Goal: Information Seeking & Learning: Learn about a topic

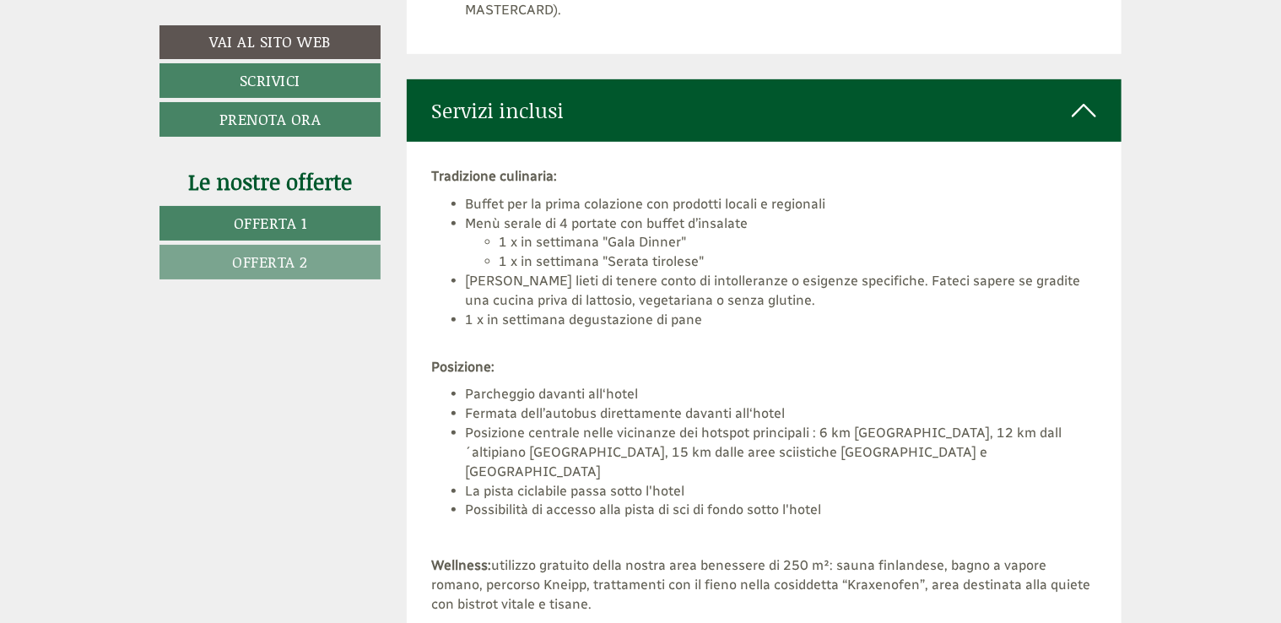
scroll to position [3630, 0]
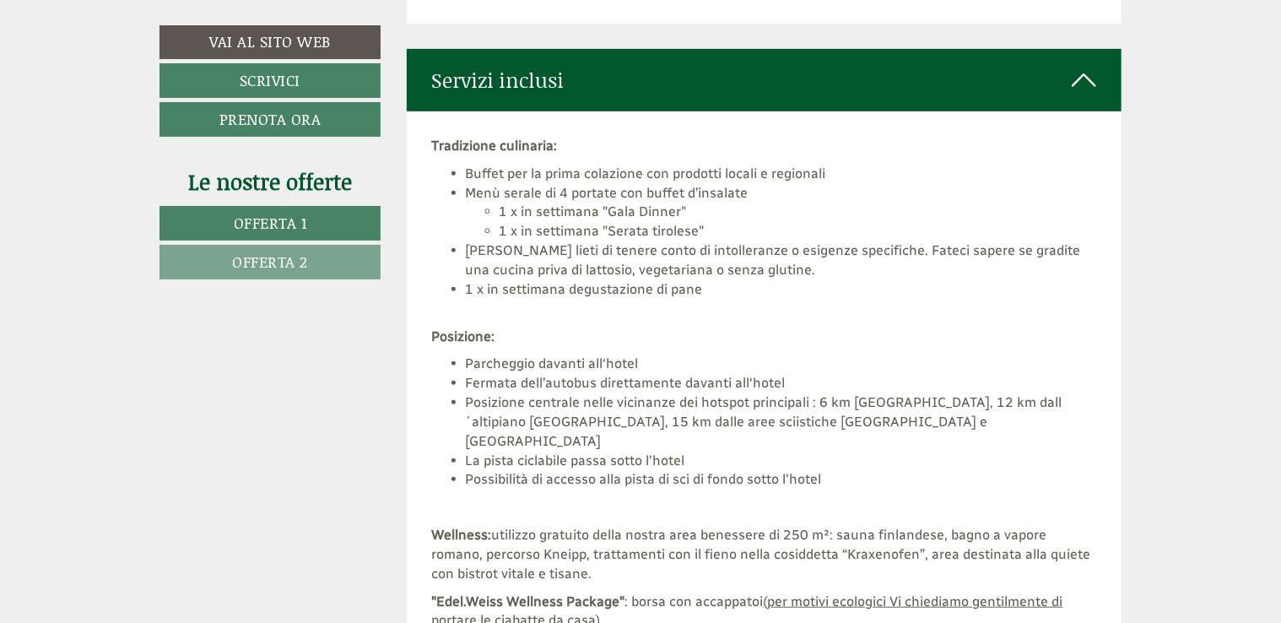
drag, startPoint x: 899, startPoint y: 203, endPoint x: 851, endPoint y: 214, distance: 49.5
click at [851, 214] on li "1 x in settimana "Gala Dinner"" at bounding box center [799, 212] width 598 height 19
drag, startPoint x: 851, startPoint y: 214, endPoint x: 722, endPoint y: 282, distance: 145.7
click at [722, 282] on li "1 x in settimana degustazione di pane" at bounding box center [781, 299] width 631 height 39
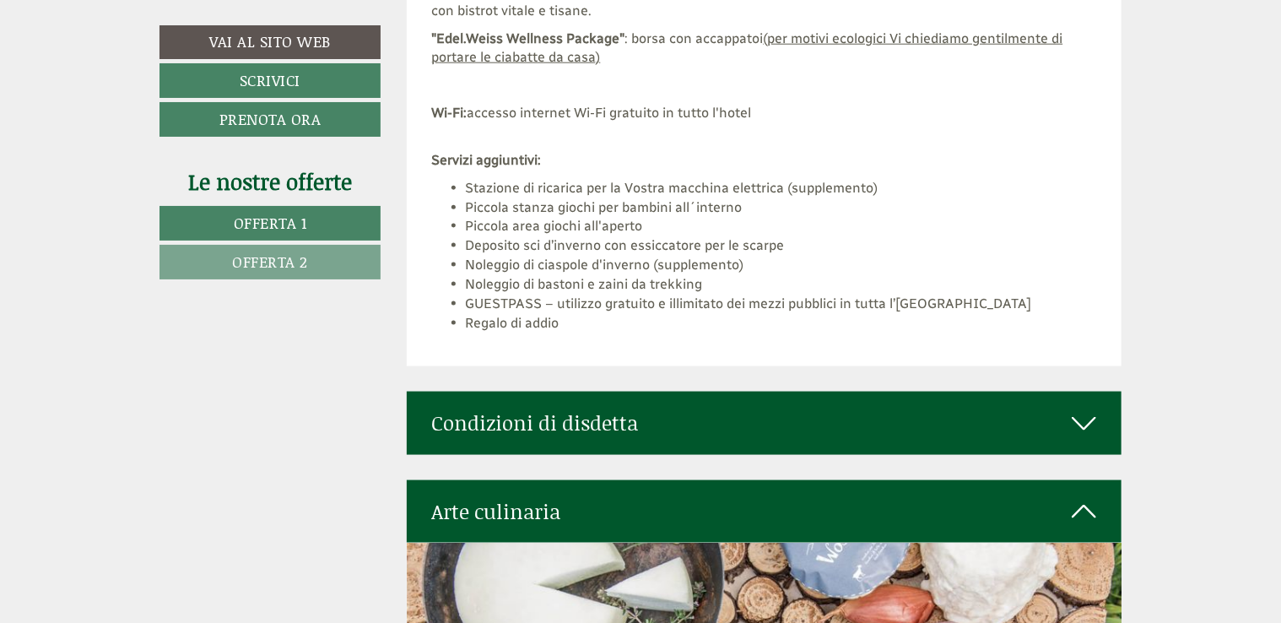
scroll to position [4305, 0]
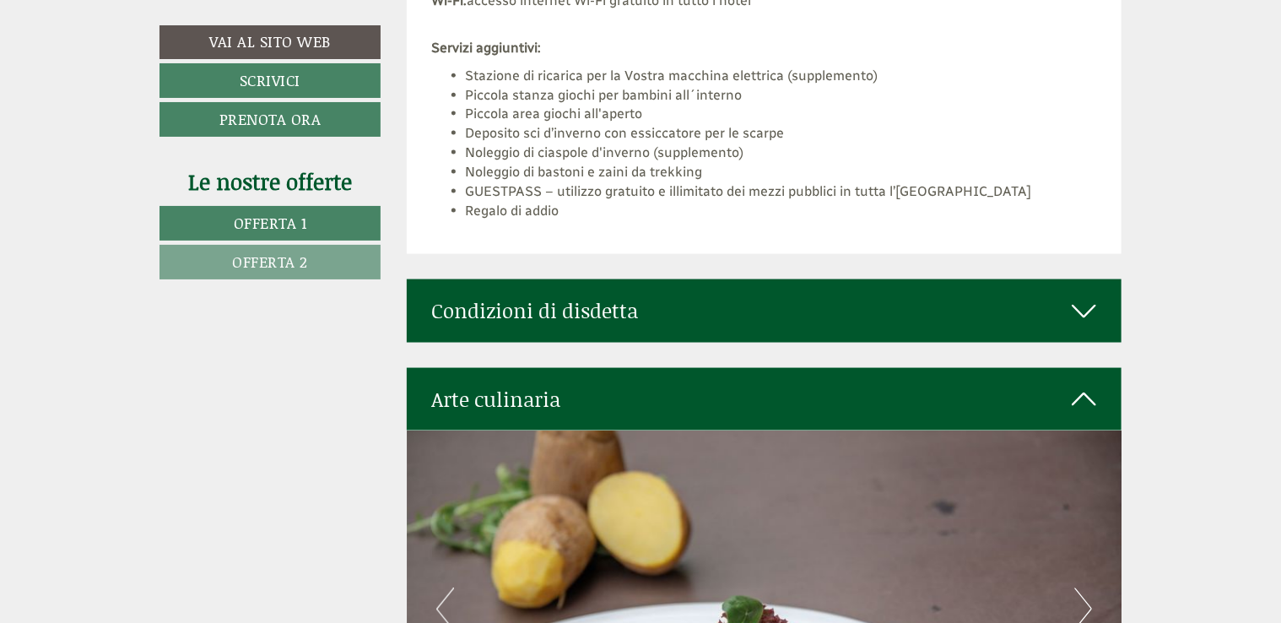
click at [1097, 279] on div "Condizioni di disdetta" at bounding box center [765, 310] width 716 height 62
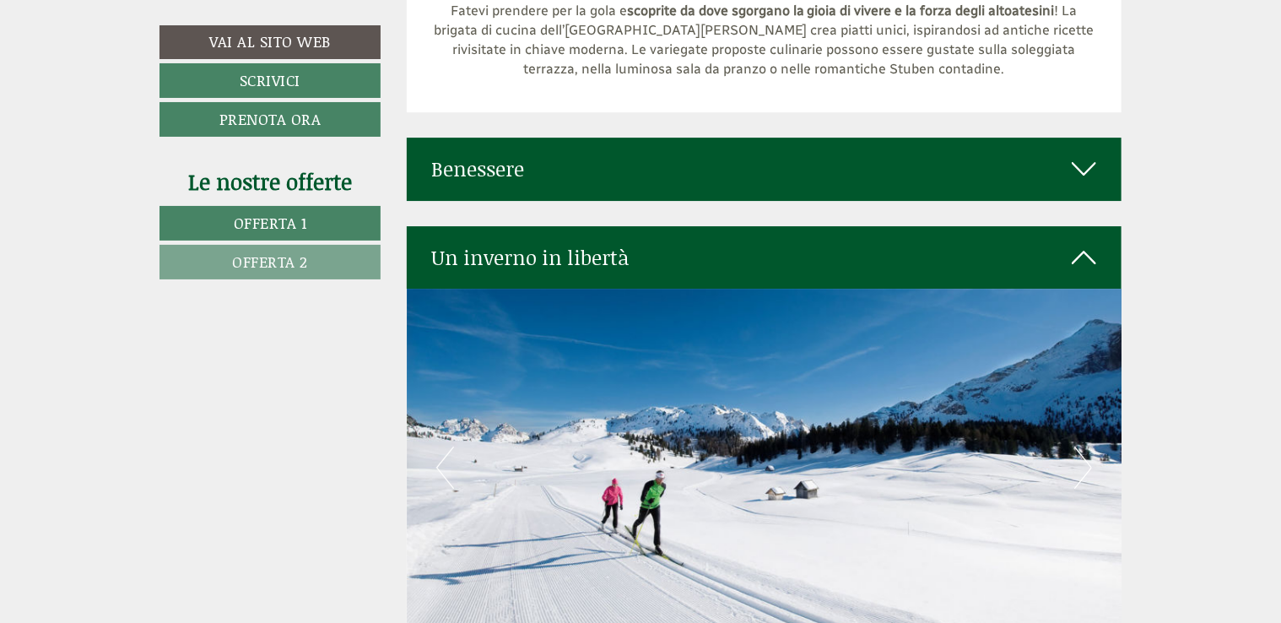
scroll to position [5993, 0]
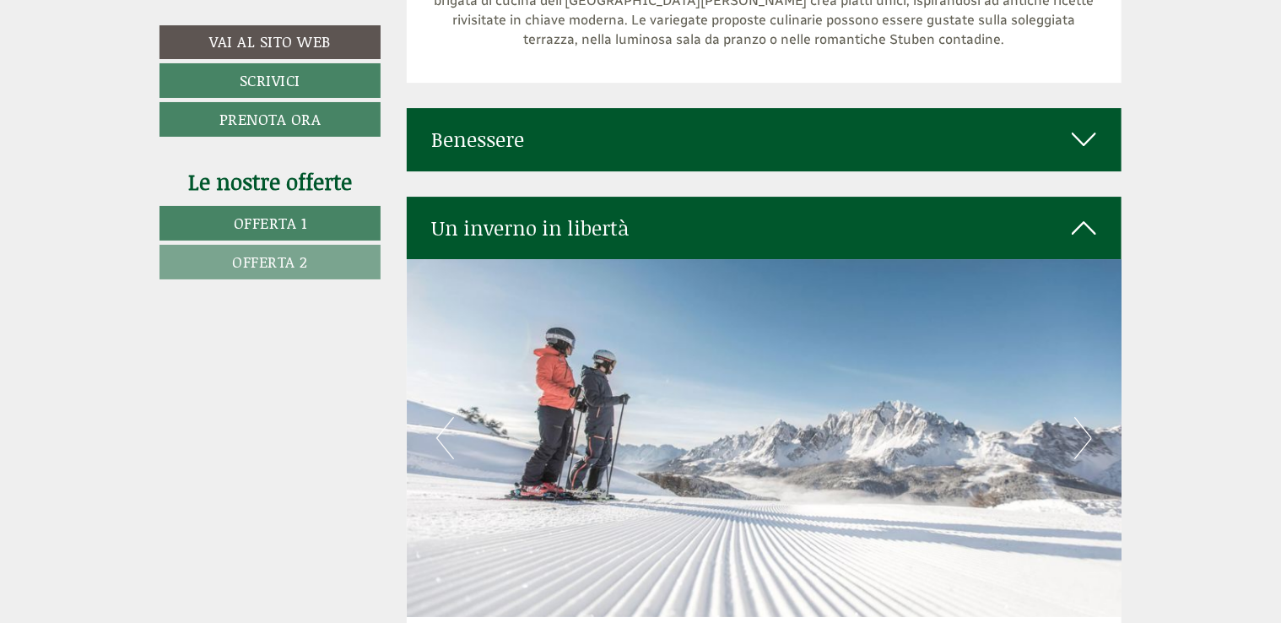
click at [1088, 135] on icon at bounding box center [1084, 139] width 24 height 29
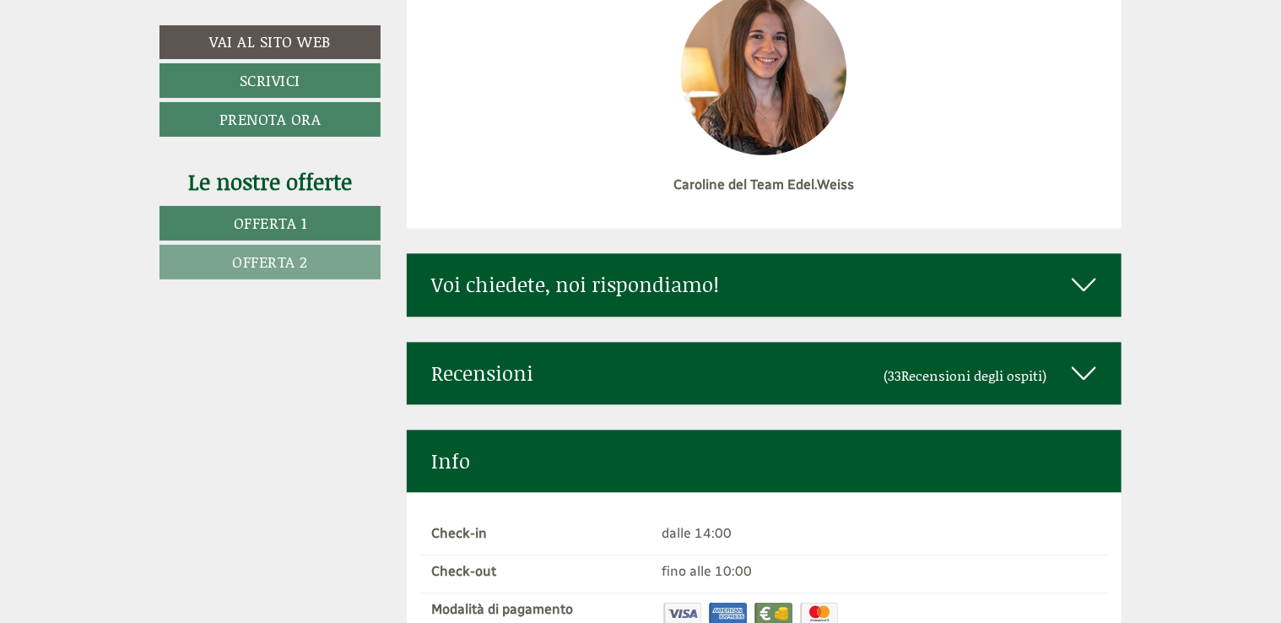
scroll to position [8188, 0]
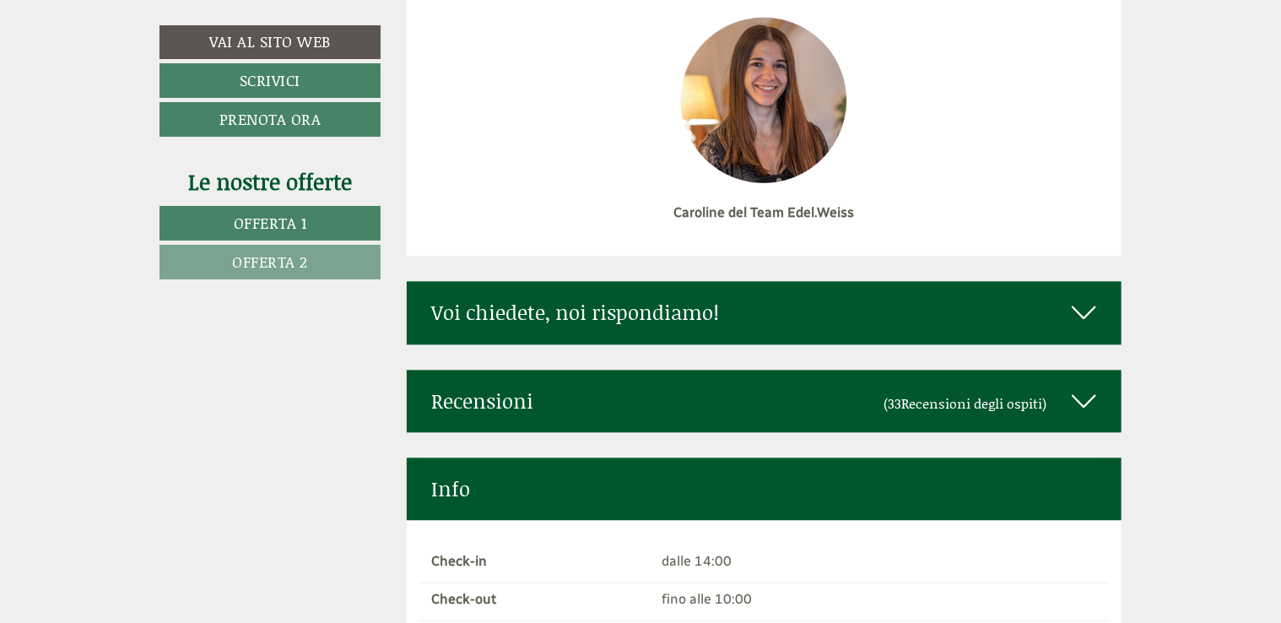
click at [1088, 298] on icon at bounding box center [1084, 312] width 24 height 29
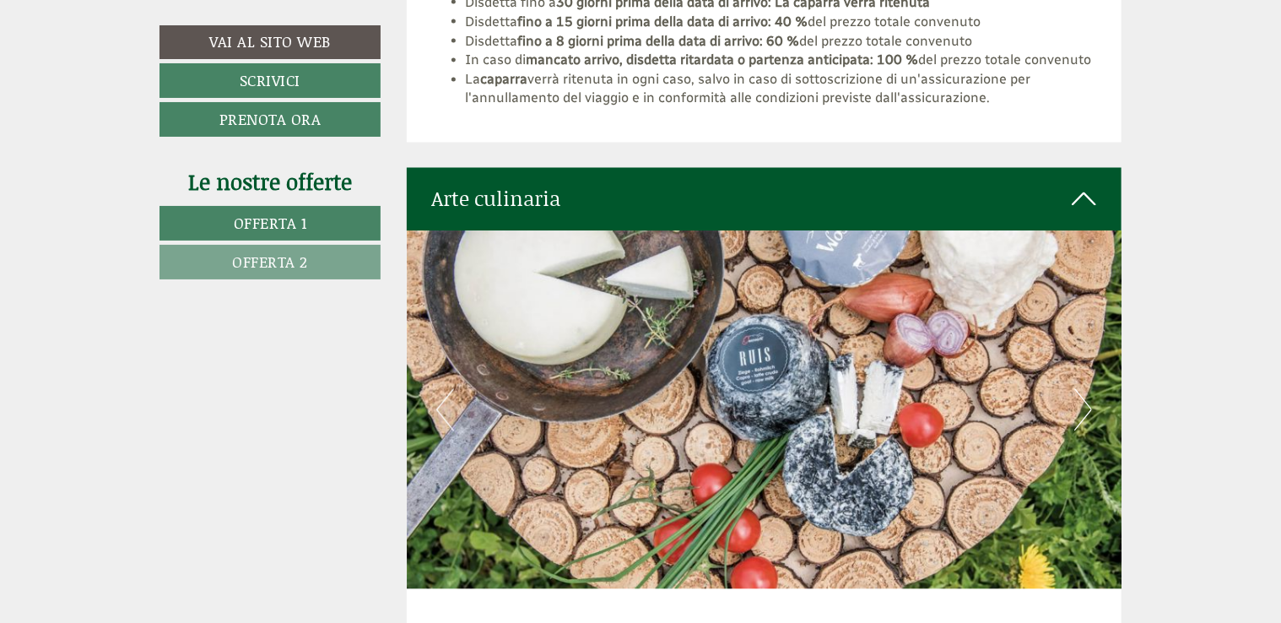
scroll to position [4727, 0]
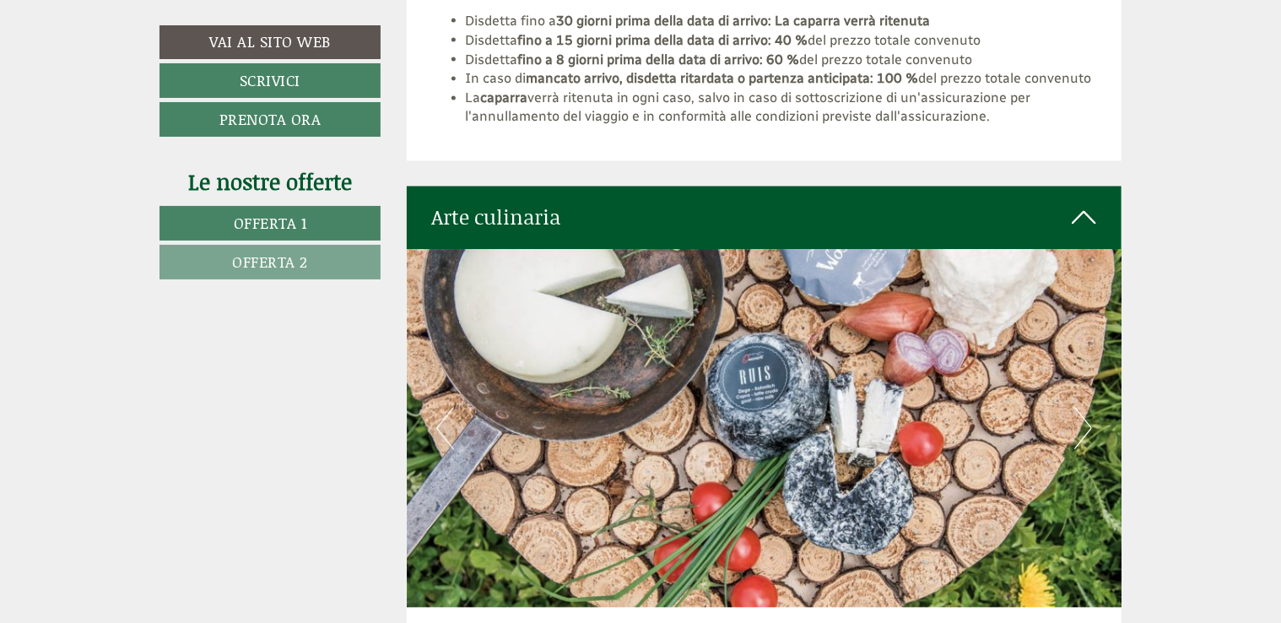
click at [1072, 217] on icon at bounding box center [1084, 217] width 24 height 29
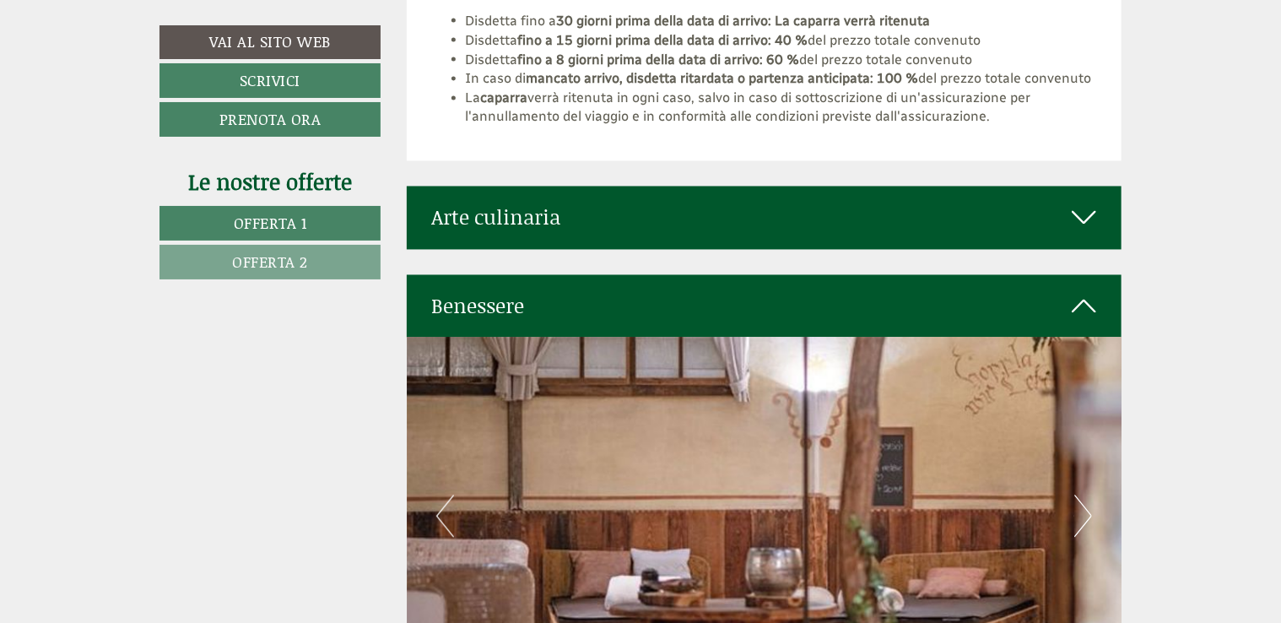
click at [1084, 299] on icon at bounding box center [1084, 306] width 24 height 29
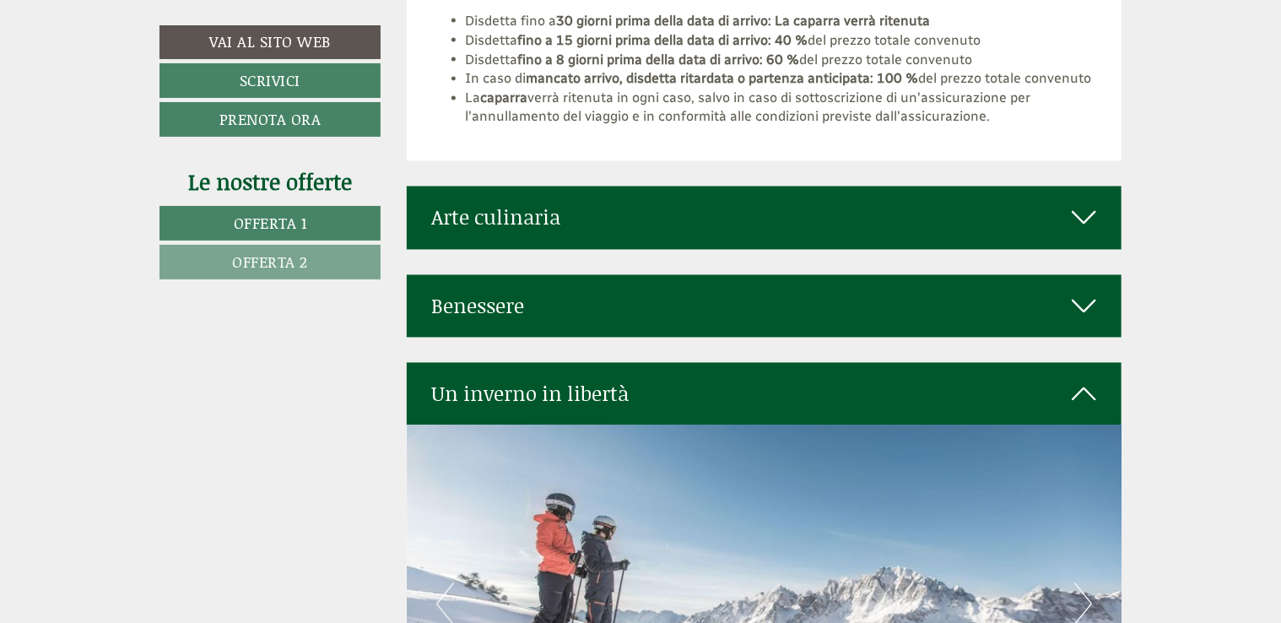
click at [1095, 301] on icon at bounding box center [1084, 306] width 24 height 29
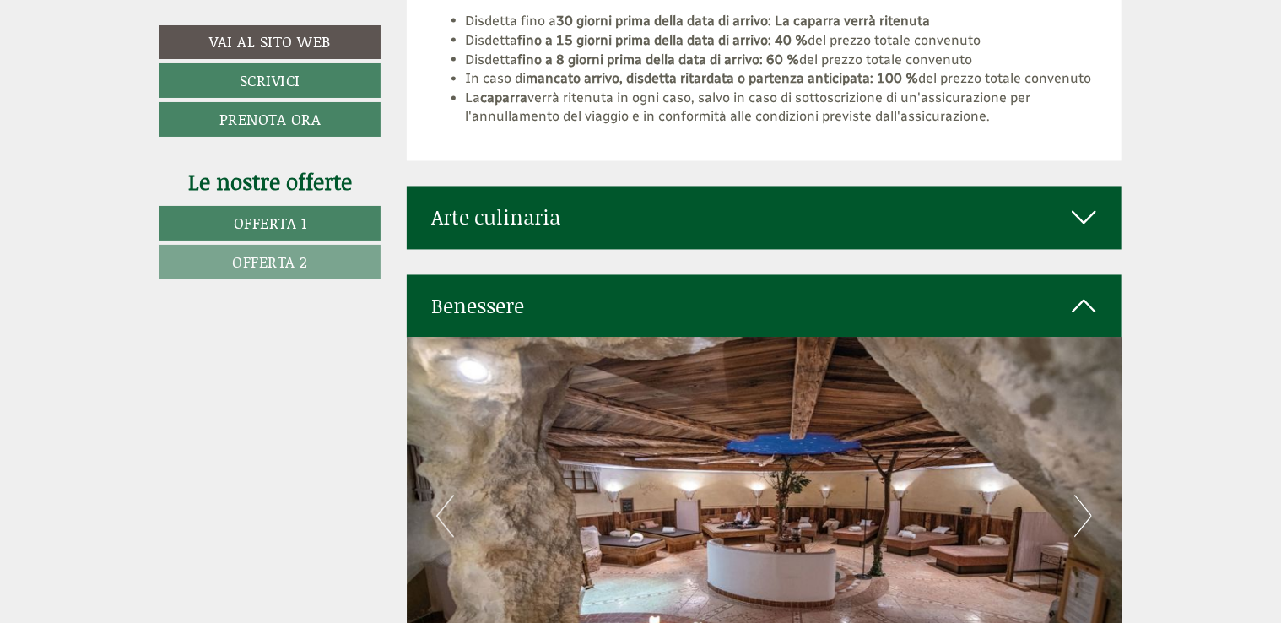
click at [1087, 218] on icon at bounding box center [1084, 217] width 24 height 29
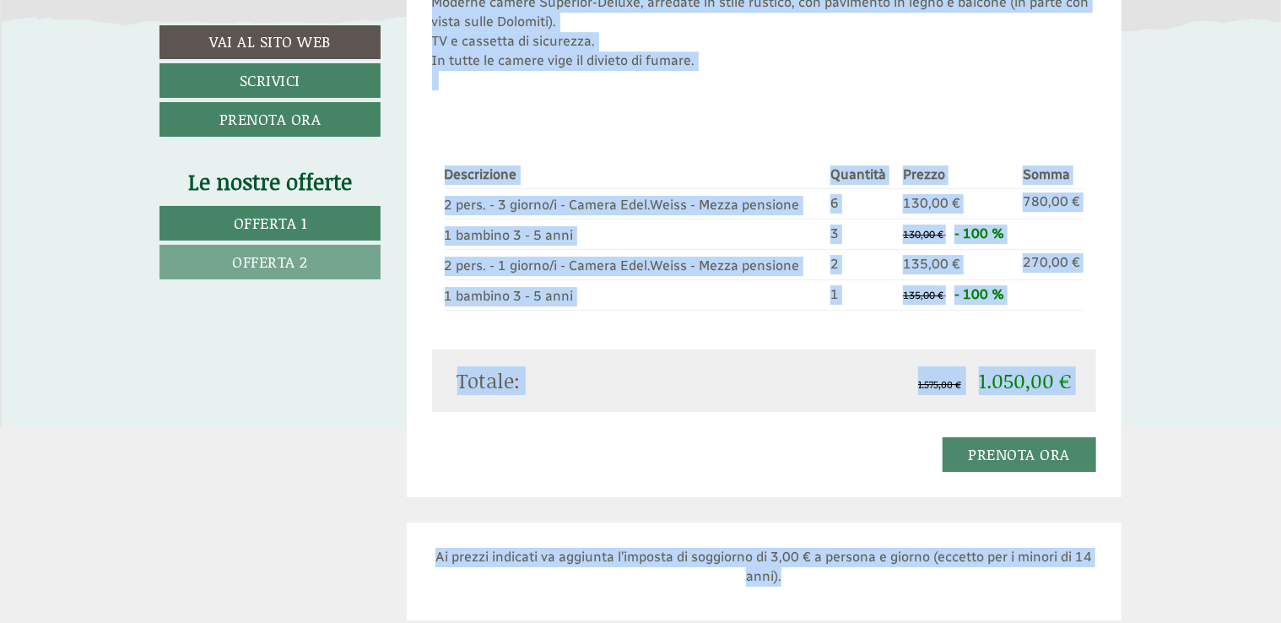
scroll to position [2740, 0]
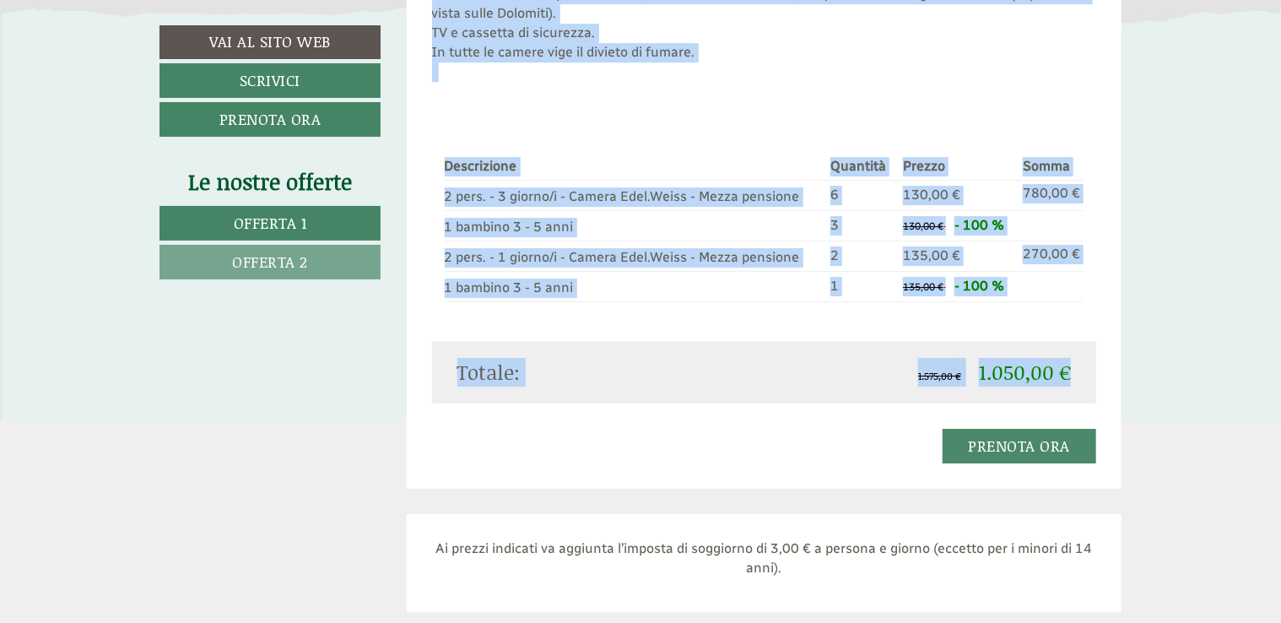
drag, startPoint x: 474, startPoint y: 95, endPoint x: 1065, endPoint y: 363, distance: 649.4
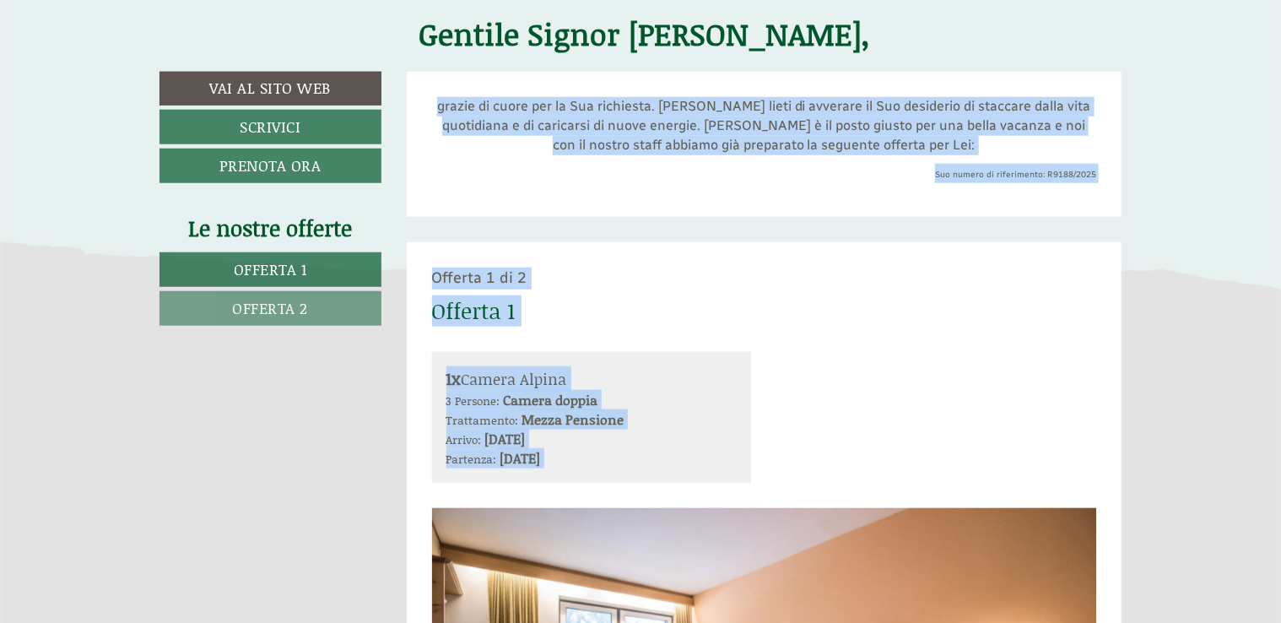
scroll to position [545, 0]
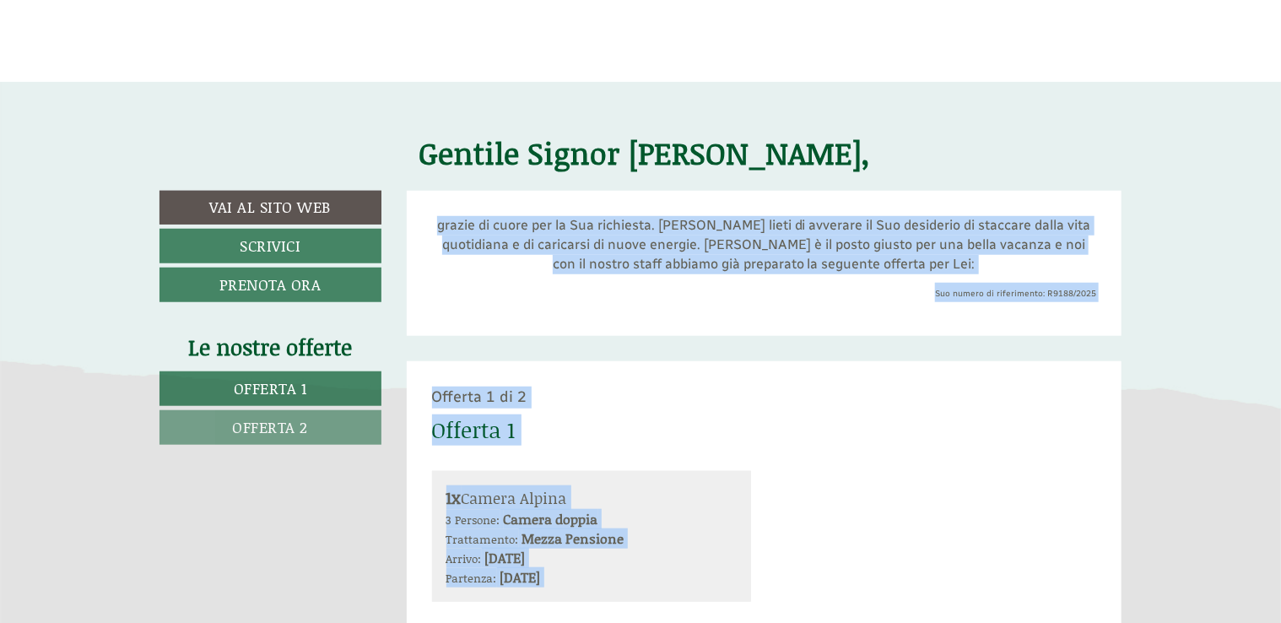
drag, startPoint x: 489, startPoint y: 212, endPoint x: 468, endPoint y: 225, distance: 24.3
click at [488, 212] on div "grazie di cuore per la Sua richiesta. [PERSON_NAME] lieti di avverare il Suo de…" at bounding box center [765, 263] width 716 height 144
click at [469, 221] on p "grazie di cuore per la Sua richiesta. [PERSON_NAME] lieti di avverare il Suo de…" at bounding box center [764, 245] width 665 height 58
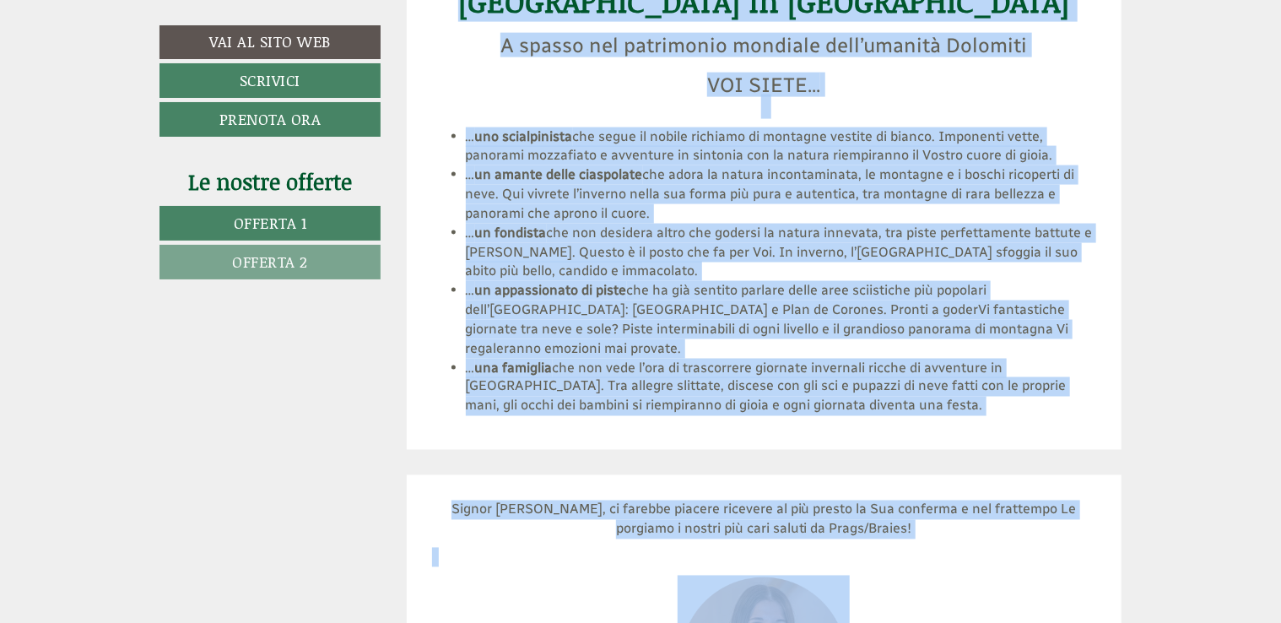
scroll to position [7635, 0]
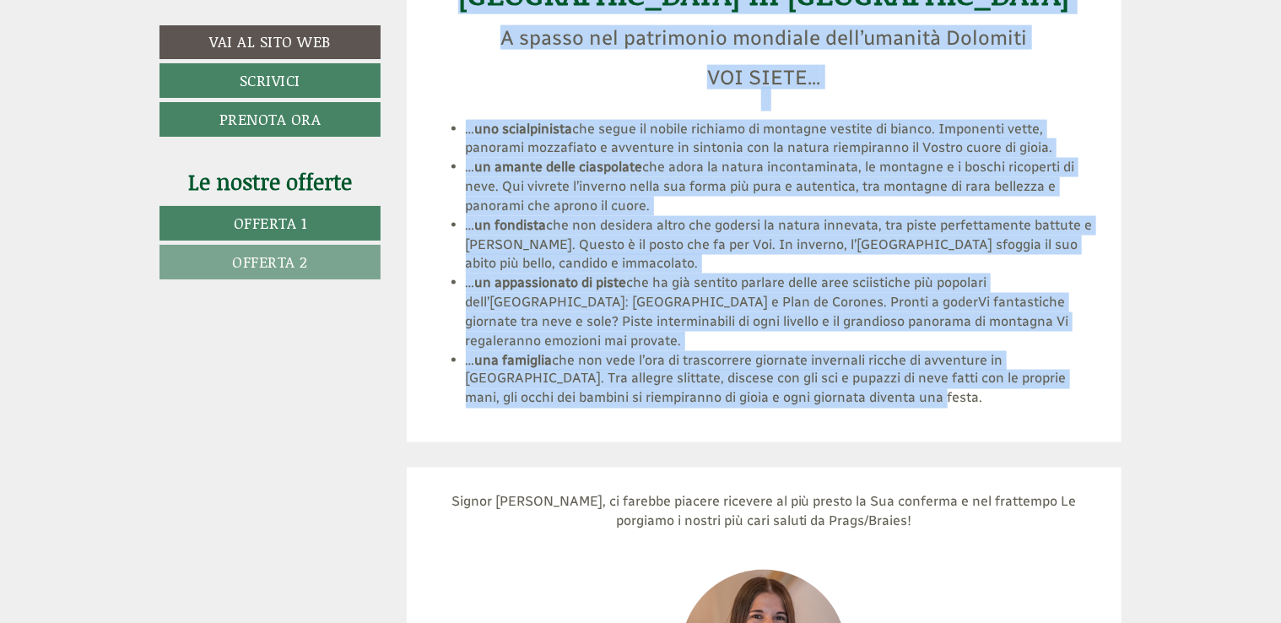
drag, startPoint x: 463, startPoint y: 223, endPoint x: 818, endPoint y: 379, distance: 388.2
copy div "loremi do sitam con ad Eli seddoeius. Tempor incid ut laboreet do Mag aliquaeni…"
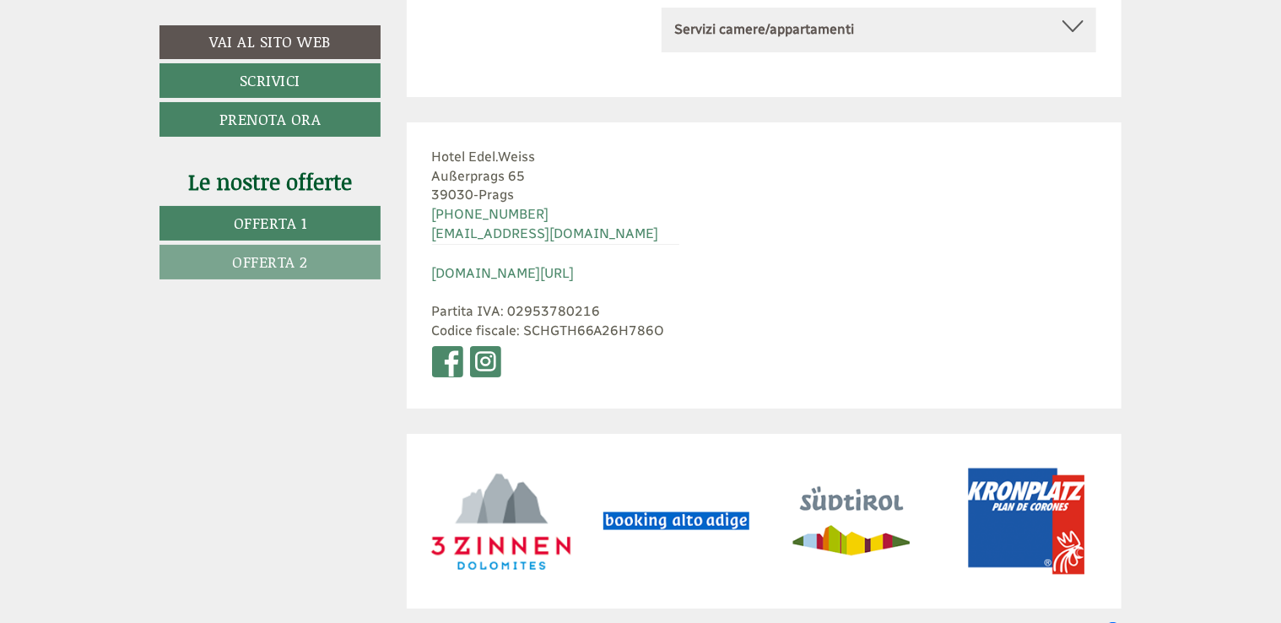
scroll to position [9461, 0]
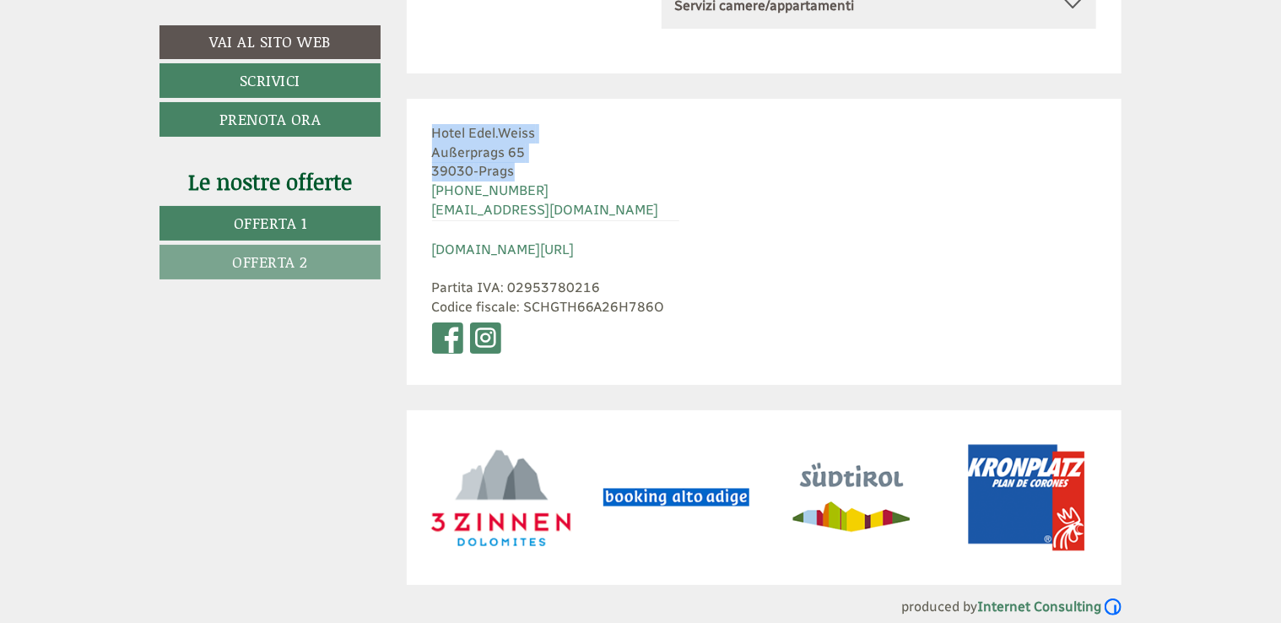
drag, startPoint x: 429, startPoint y: 113, endPoint x: 550, endPoint y: 151, distance: 127.4
click at [550, 151] on div "Hotel Edel.Weiss Außerprags 65 39030 - [GEOGRAPHIC_DATA] [PHONE_NUMBER] [EMAIL_…" at bounding box center [556, 242] width 298 height 286
copy div "Hotel Edel.Weiss Außerprags 65 39030 - [GEOGRAPHIC_DATA]"
